Goal: Task Accomplishment & Management: Manage account settings

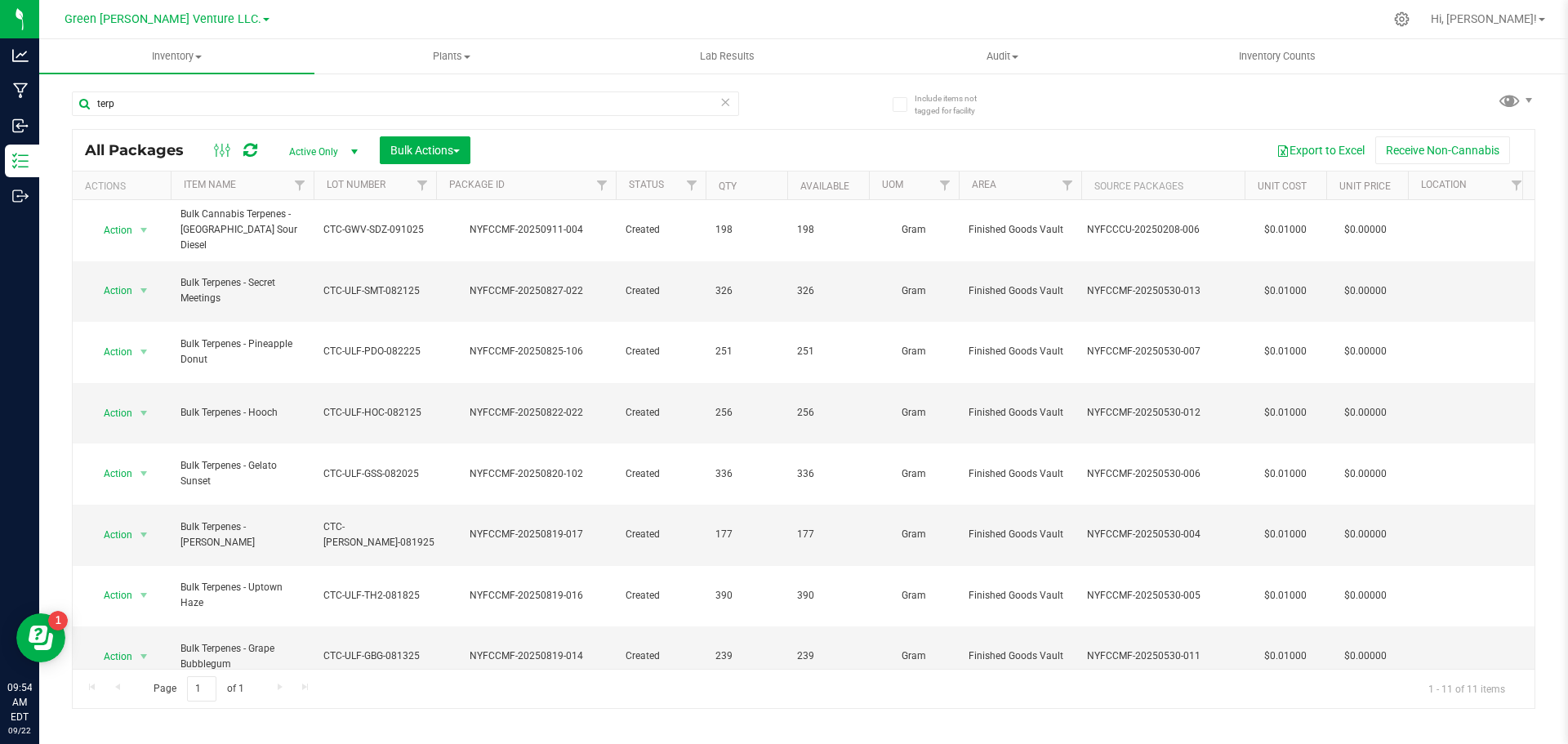
scroll to position [27, 0]
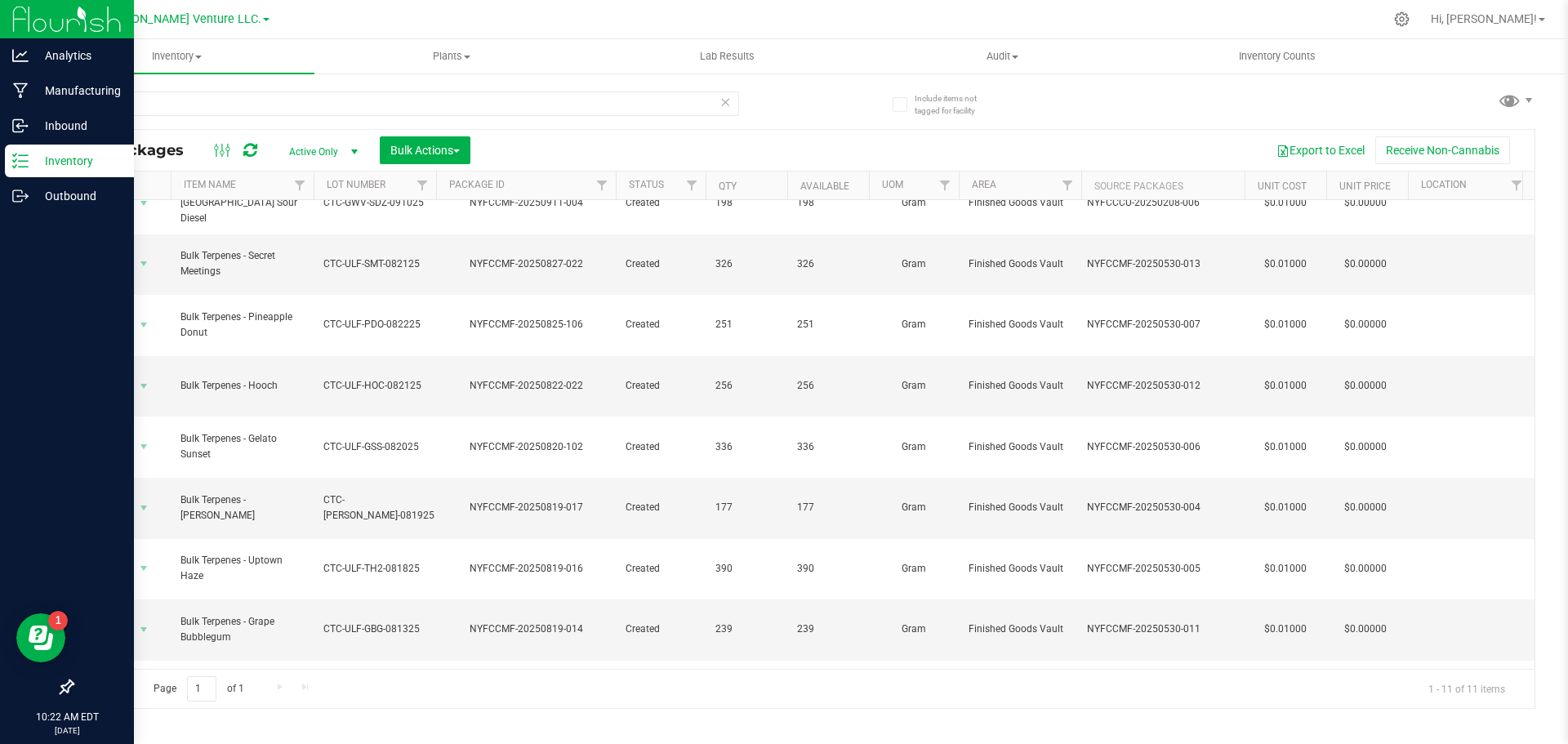
click at [92, 20] on img at bounding box center [67, 19] width 109 height 39
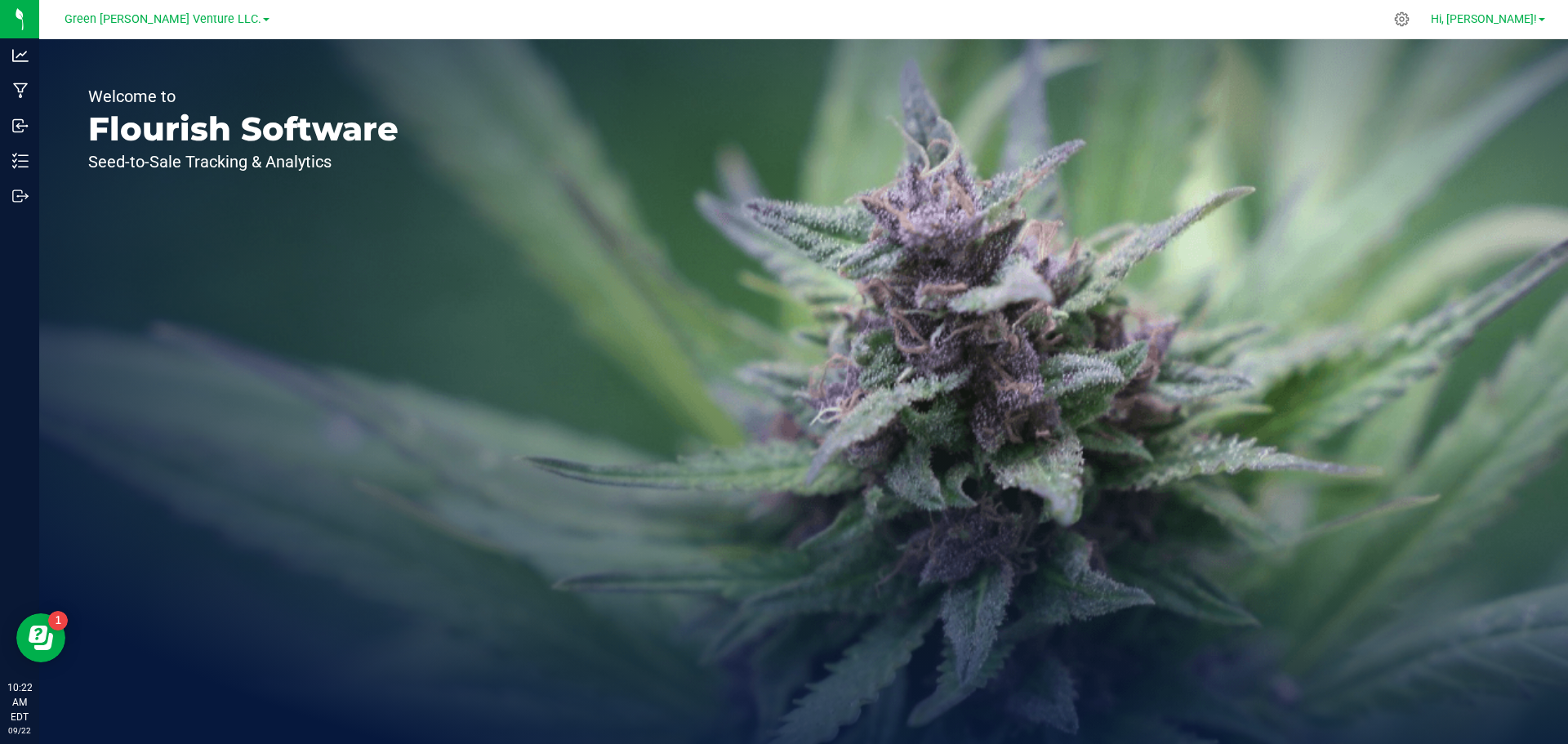
click at [1533, 18] on span "Hi, Zach!" at bounding box center [1484, 18] width 106 height 13
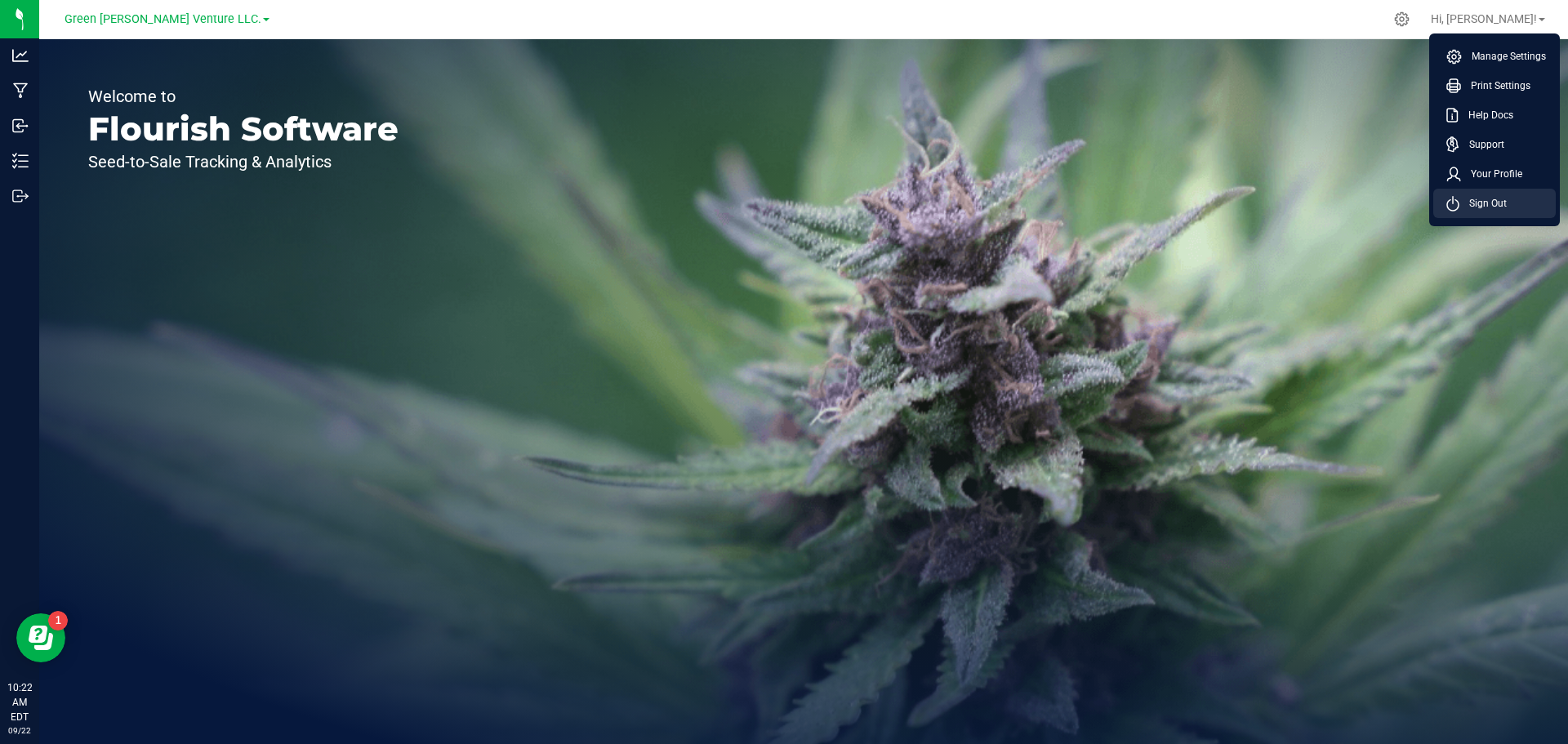
click at [1494, 205] on span "Sign Out" at bounding box center [1483, 203] width 47 height 17
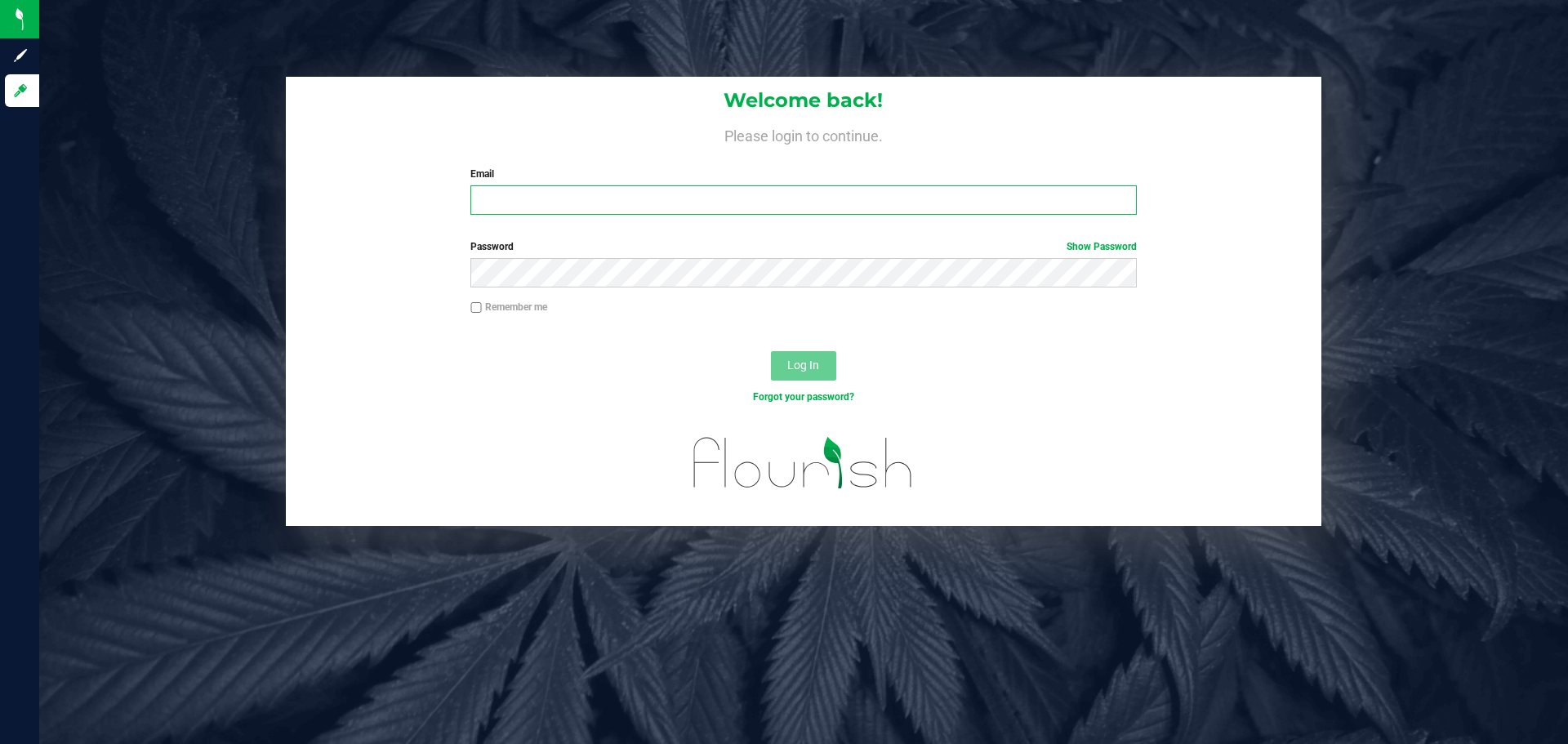
click at [650, 190] on input "Email" at bounding box center [803, 201] width 665 height 30
type input "[PERSON_NAME][EMAIL_ADDRESS][DOMAIN_NAME]"
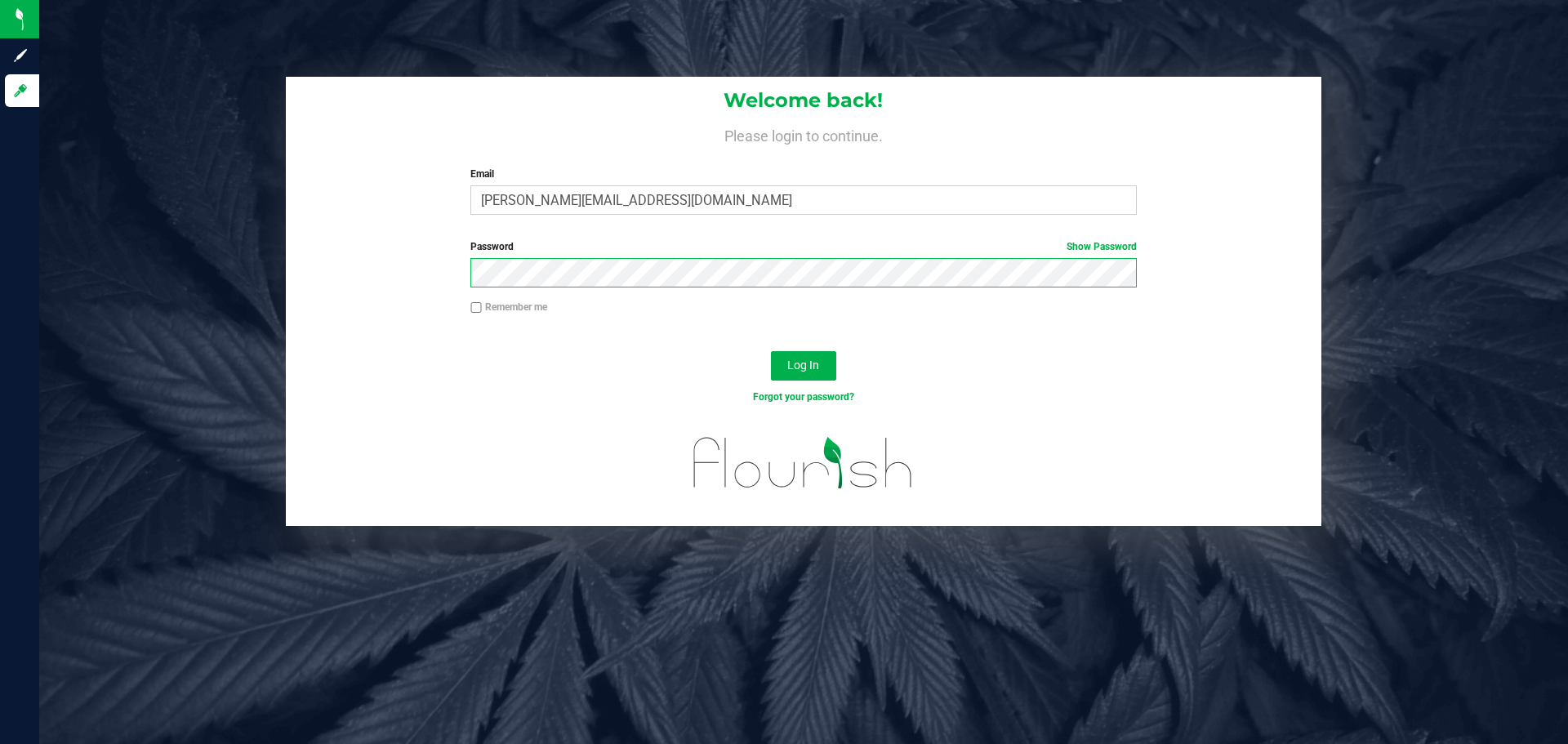
click at [771, 351] on button "Log In" at bounding box center [803, 366] width 66 height 30
click at [1100, 241] on link "Show Password" at bounding box center [1101, 247] width 70 height 11
click at [791, 370] on span "Log In" at bounding box center [803, 365] width 31 height 13
click at [816, 363] on span "Log In" at bounding box center [803, 365] width 31 height 13
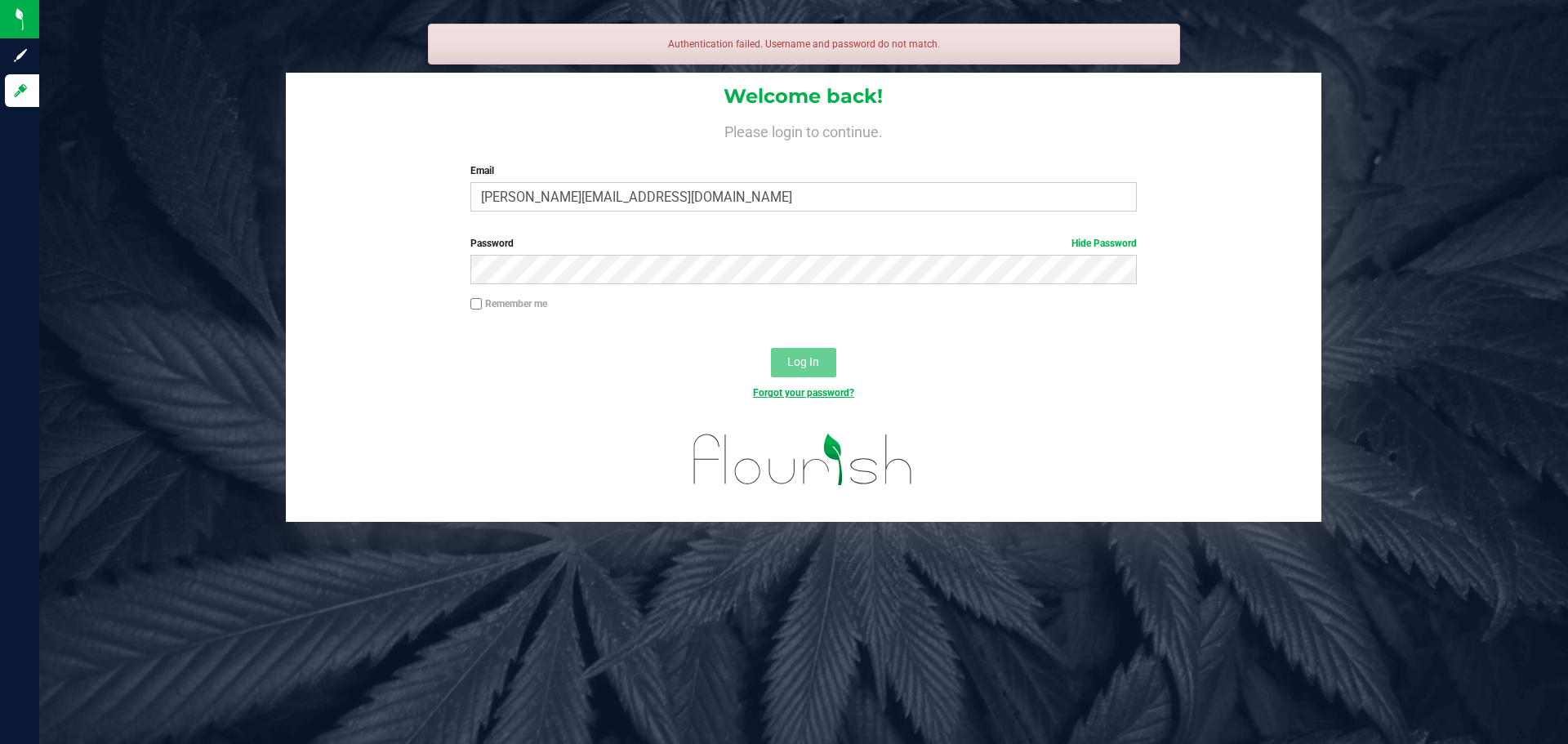
click at [813, 395] on link "Forgot your password?" at bounding box center [804, 393] width 102 height 11
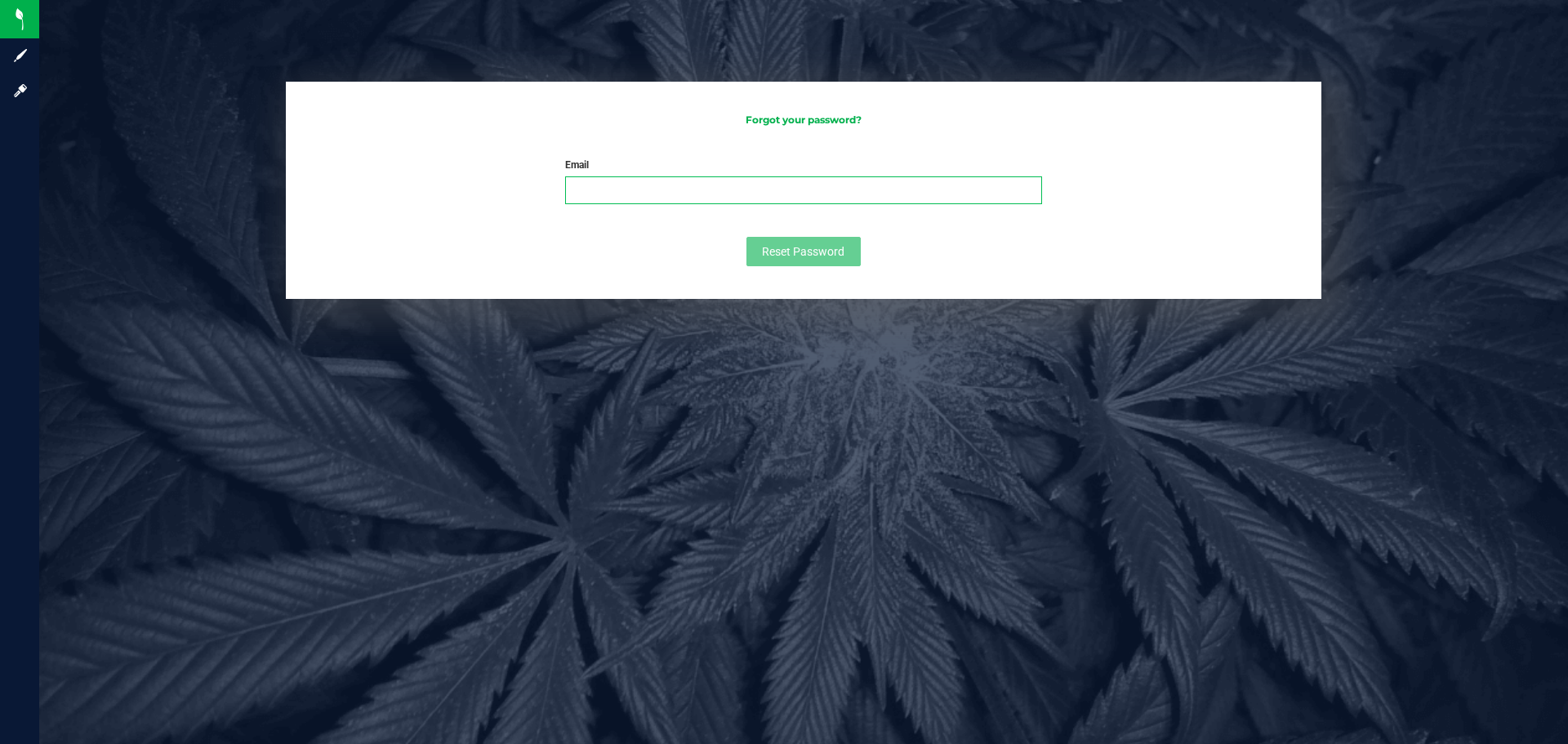
click at [664, 198] on input "Email" at bounding box center [804, 190] width 477 height 28
type input "[PERSON_NAME][EMAIL_ADDRESS][DOMAIN_NAME]"
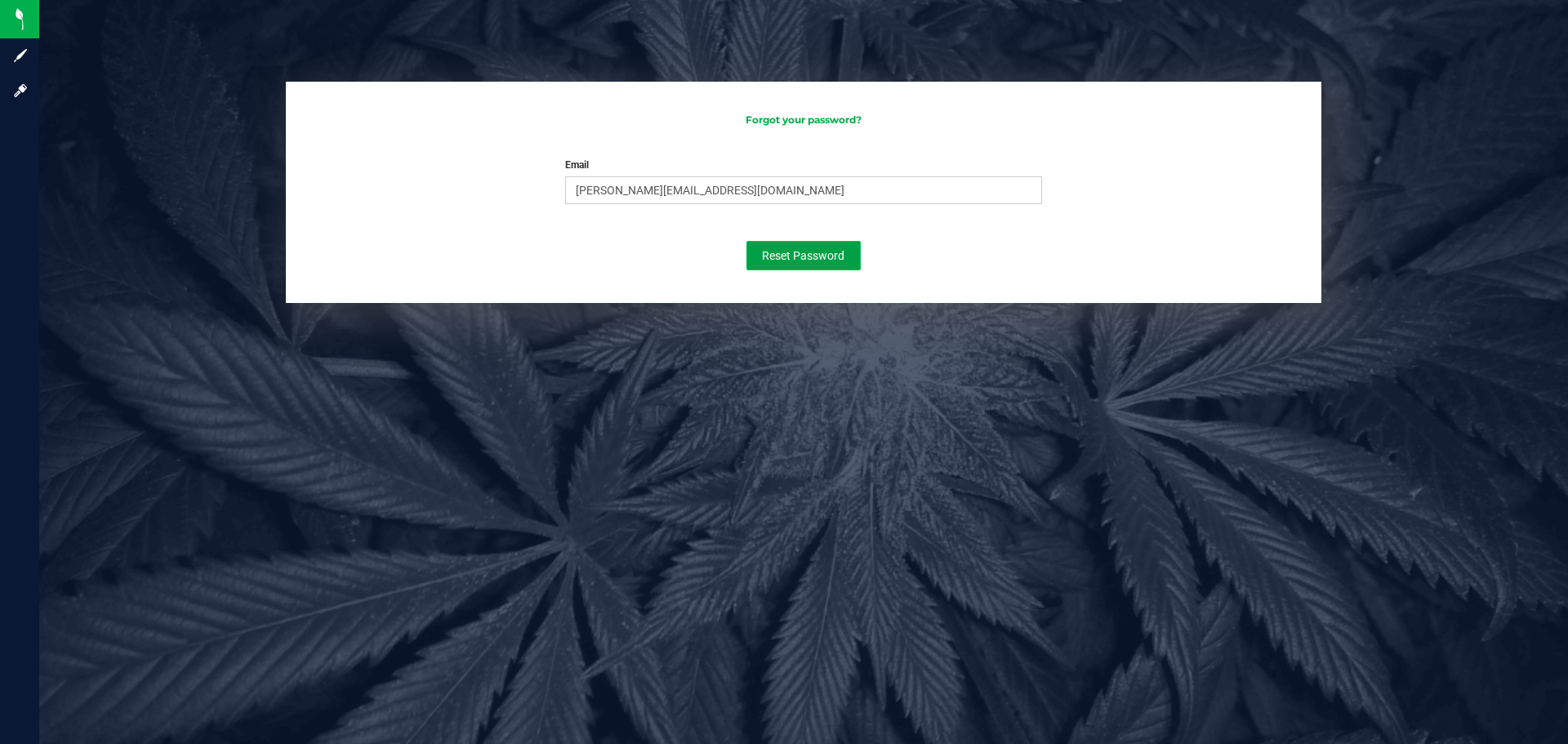
click at [791, 250] on span "Reset Password" at bounding box center [803, 256] width 82 height 13
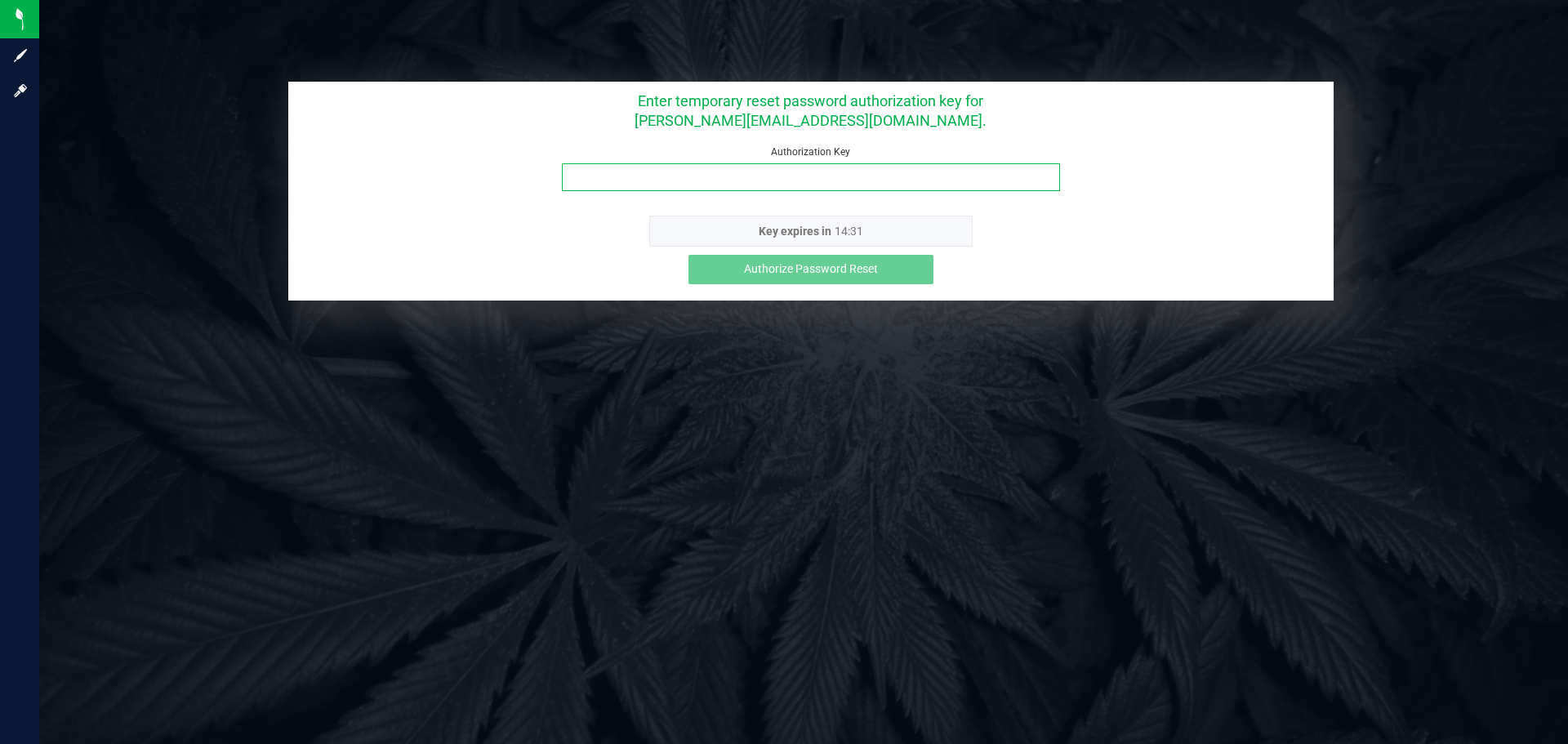
click at [742, 179] on input "Authorization Key" at bounding box center [810, 177] width 498 height 28
paste input "n6bu8jlc"
type input "n6bu8jlc"
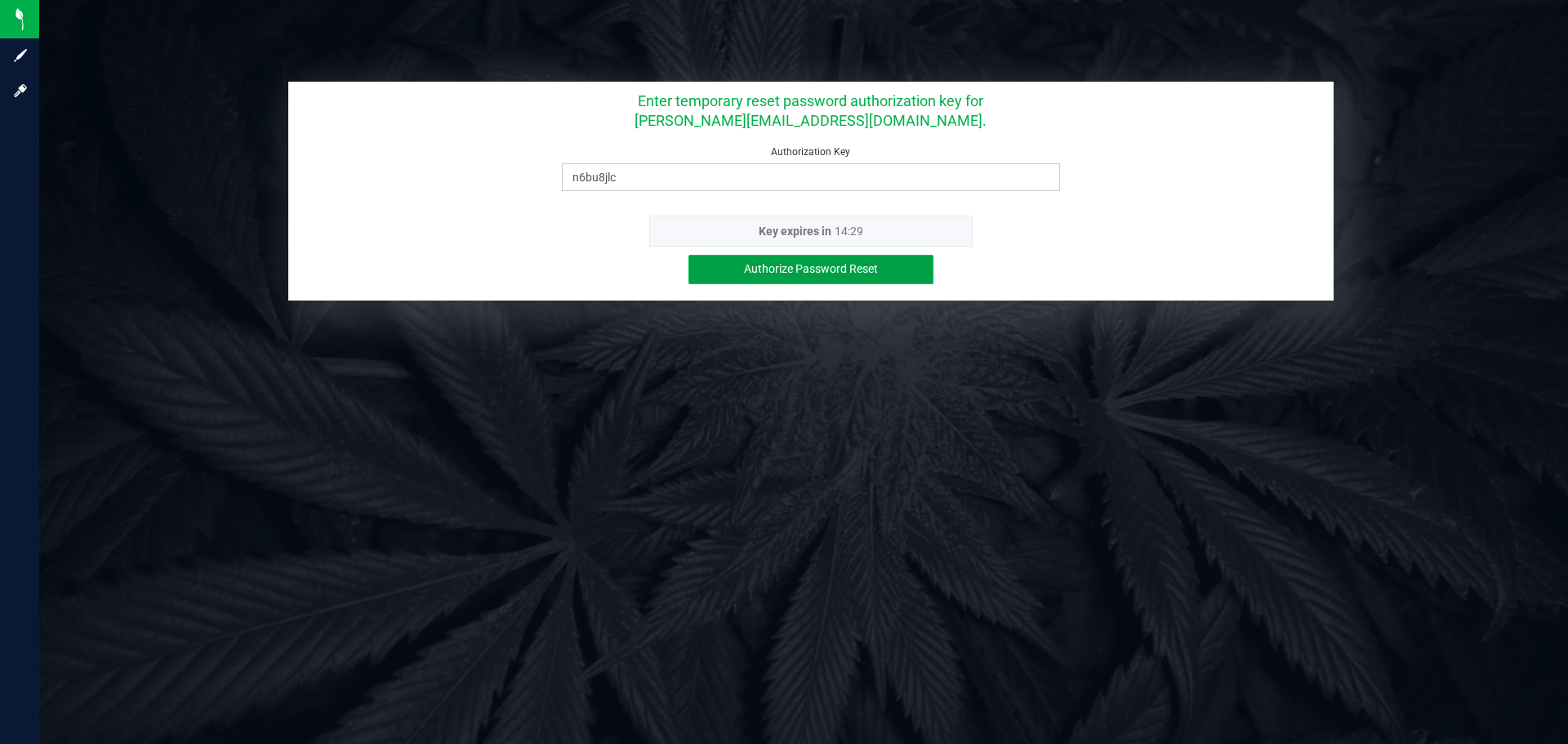
click at [831, 269] on span "Authorize Password Reset" at bounding box center [810, 269] width 134 height 13
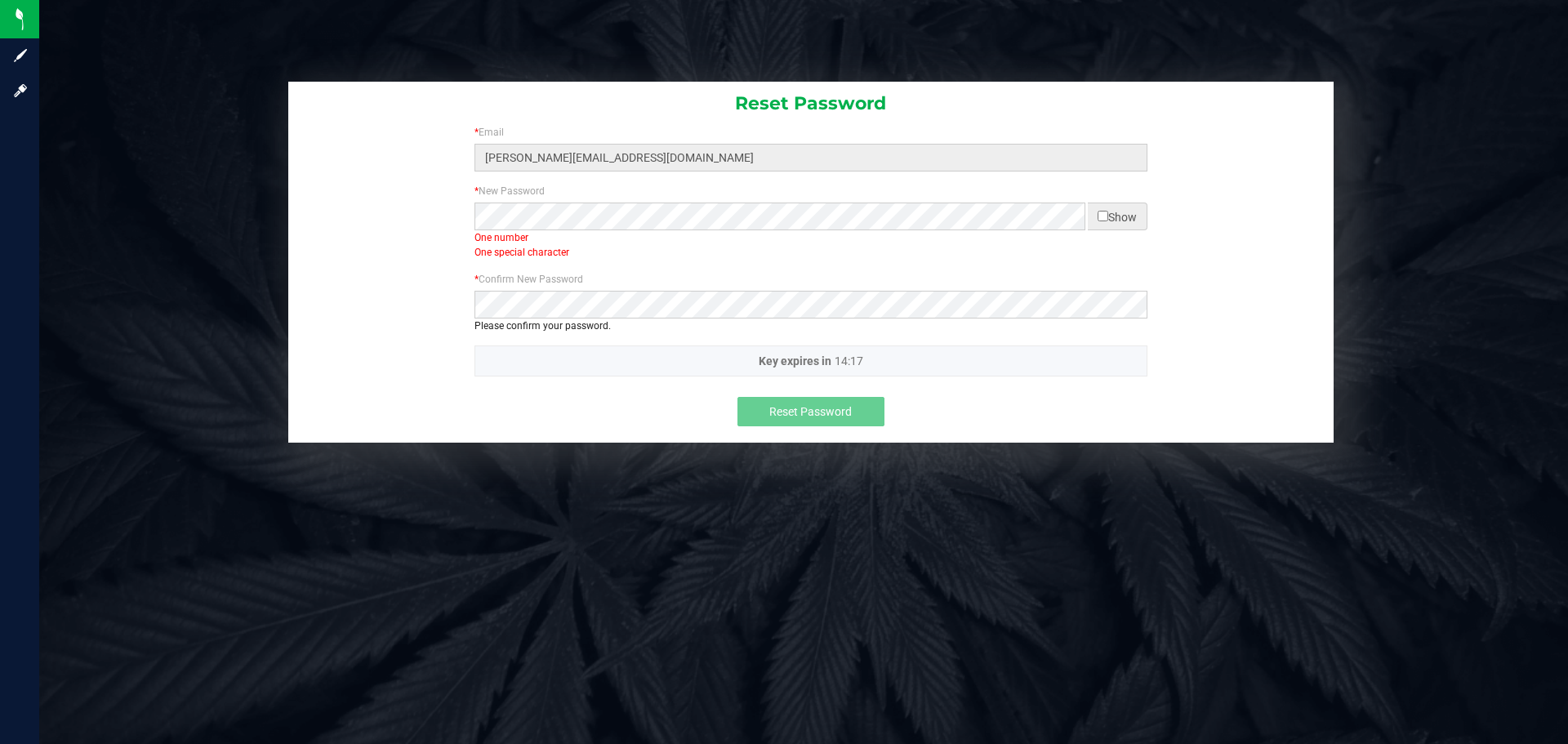
click at [1102, 213] on input "checkbox" at bounding box center [1102, 215] width 10 height 10
checkbox input "true"
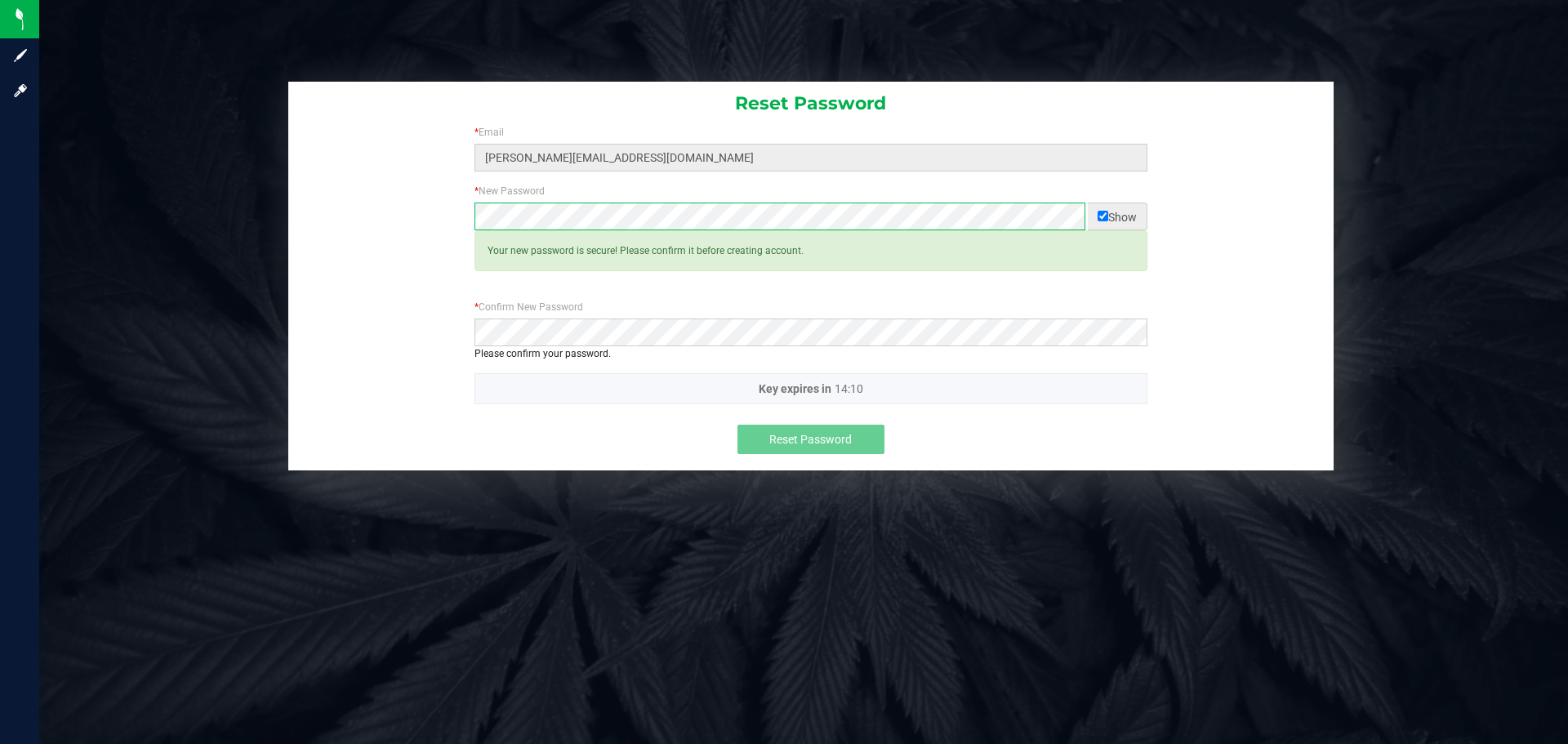
click at [433, 212] on div "* New Password Show Required Your new password is secure! Please confirm it bef…" at bounding box center [810, 242] width 1045 height 116
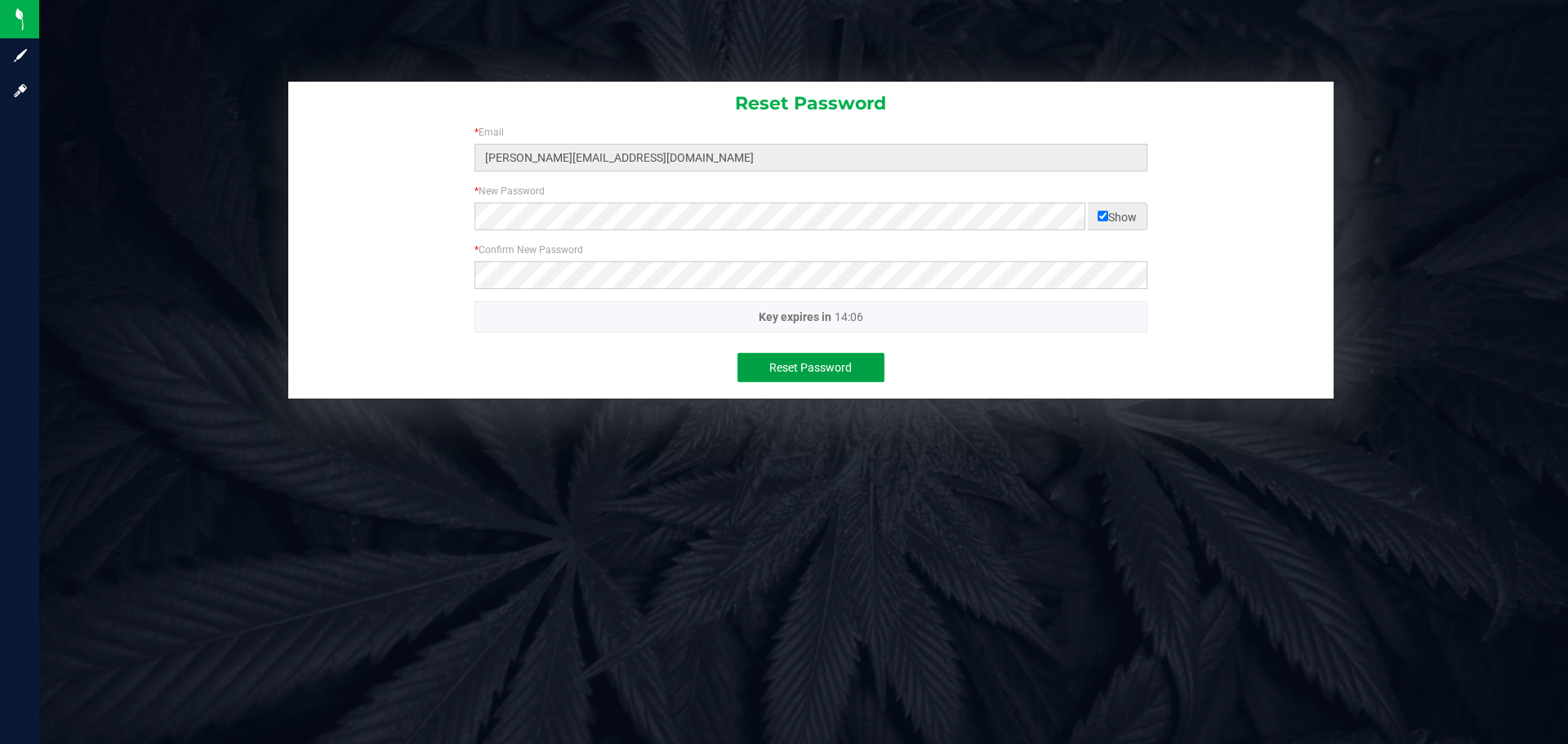
click at [831, 369] on span "Reset Password" at bounding box center [810, 368] width 82 height 13
